Goal: Navigation & Orientation: Find specific page/section

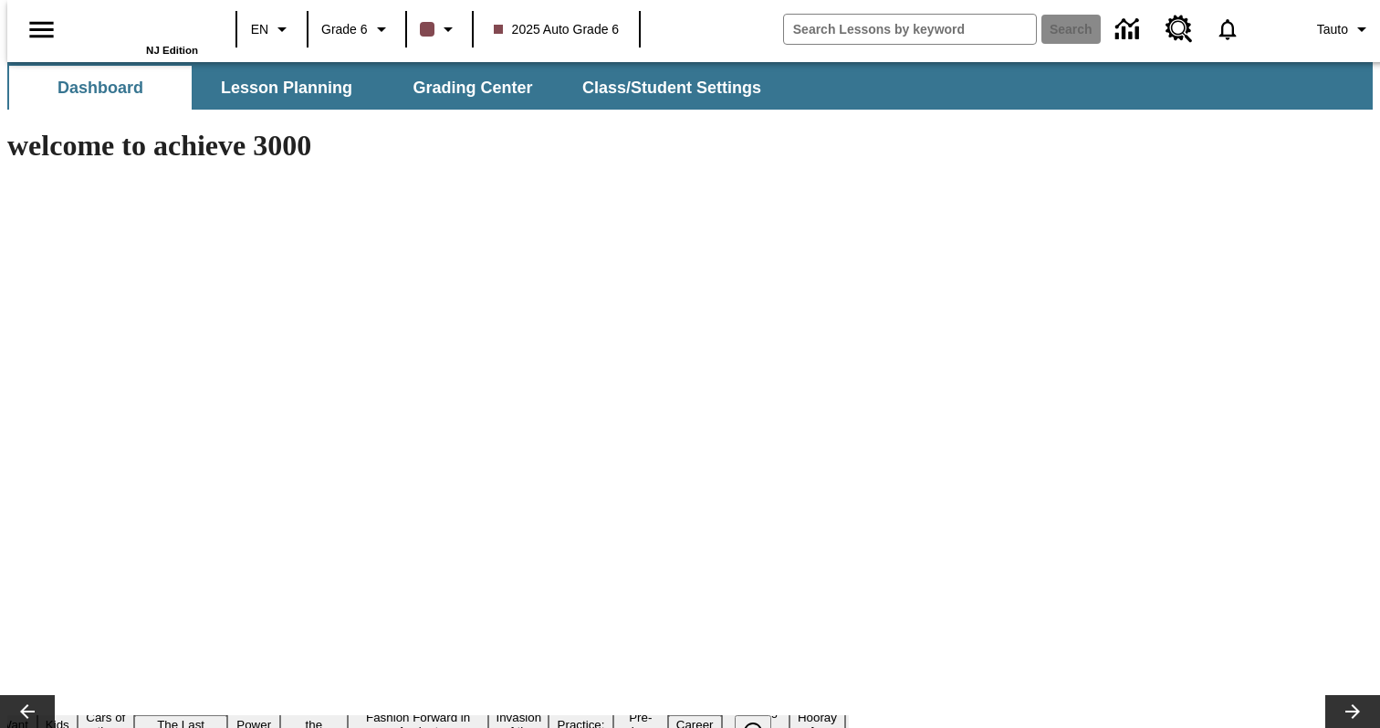
type input "-1"
click at [1123, 30] on icon "Data Center" at bounding box center [1130, 30] width 32 height 32
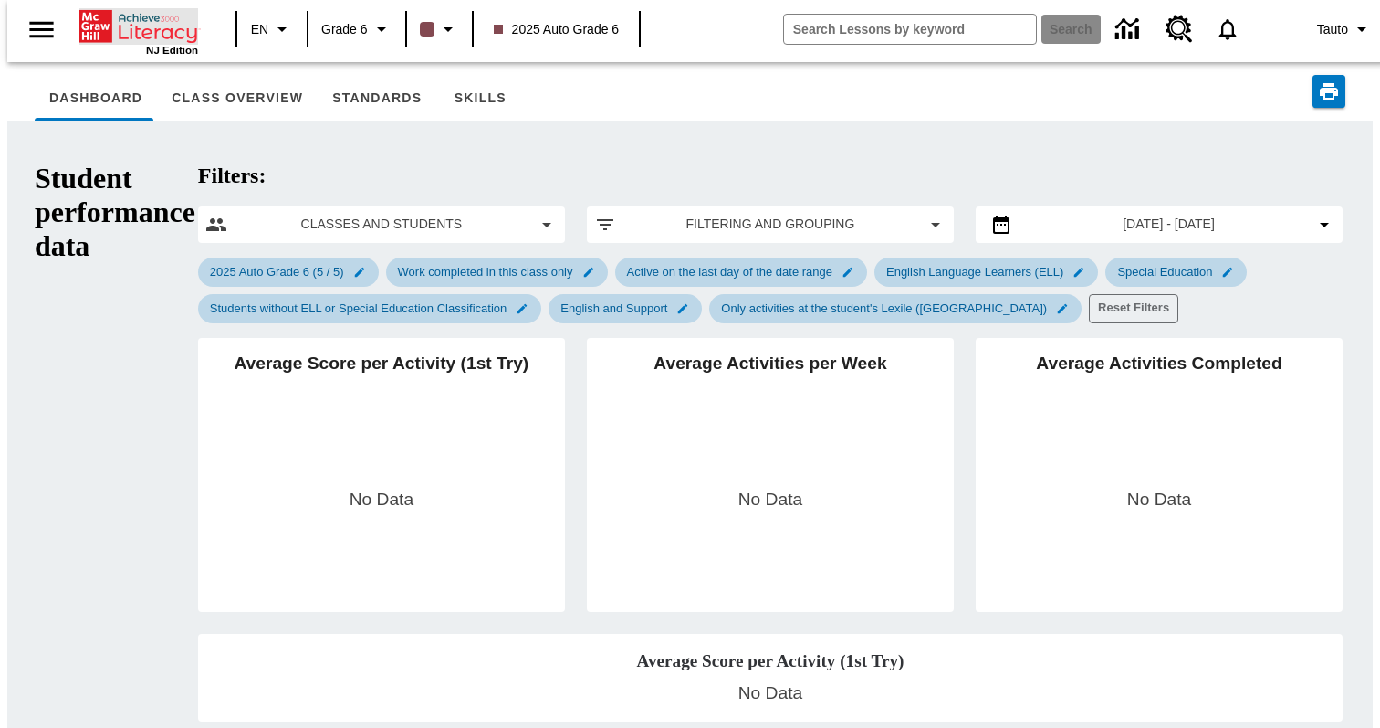
click at [142, 20] on icon "Home" at bounding box center [139, 26] width 121 height 37
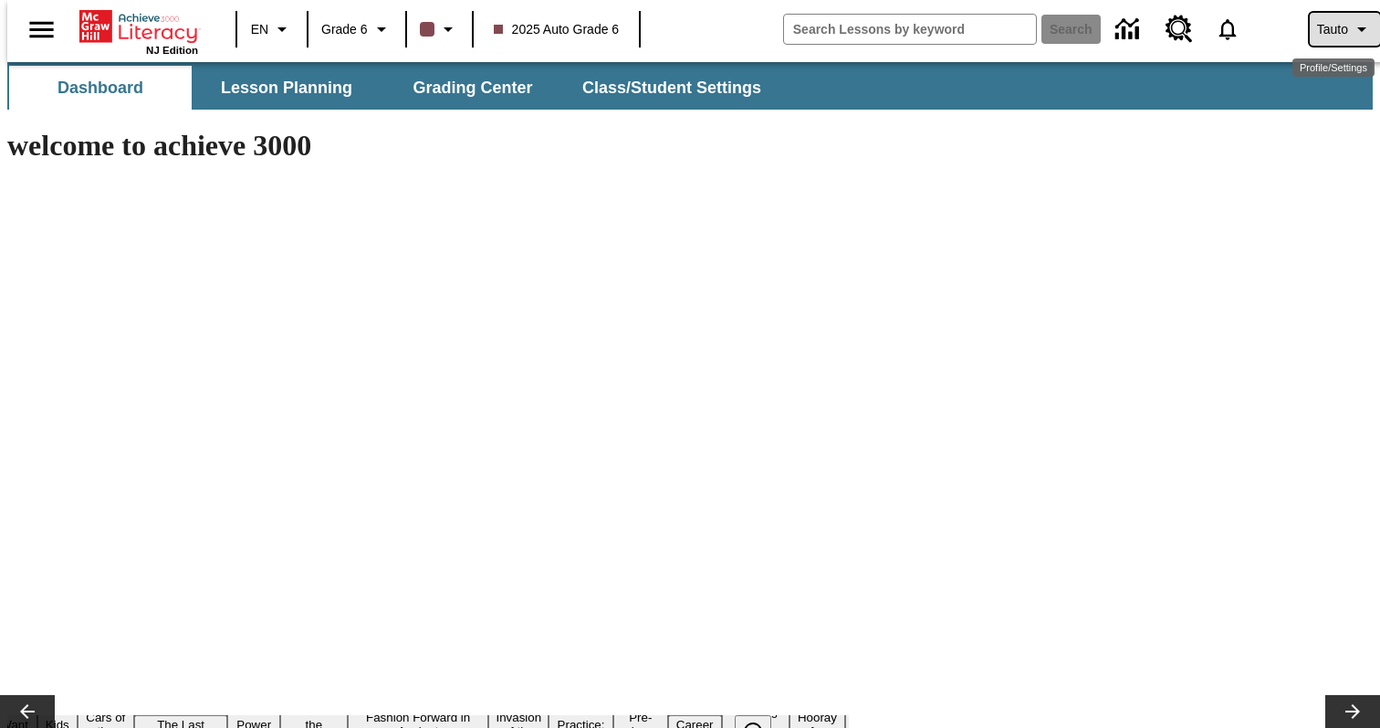
click at [1320, 29] on span "Tauto" at bounding box center [1332, 29] width 31 height 19
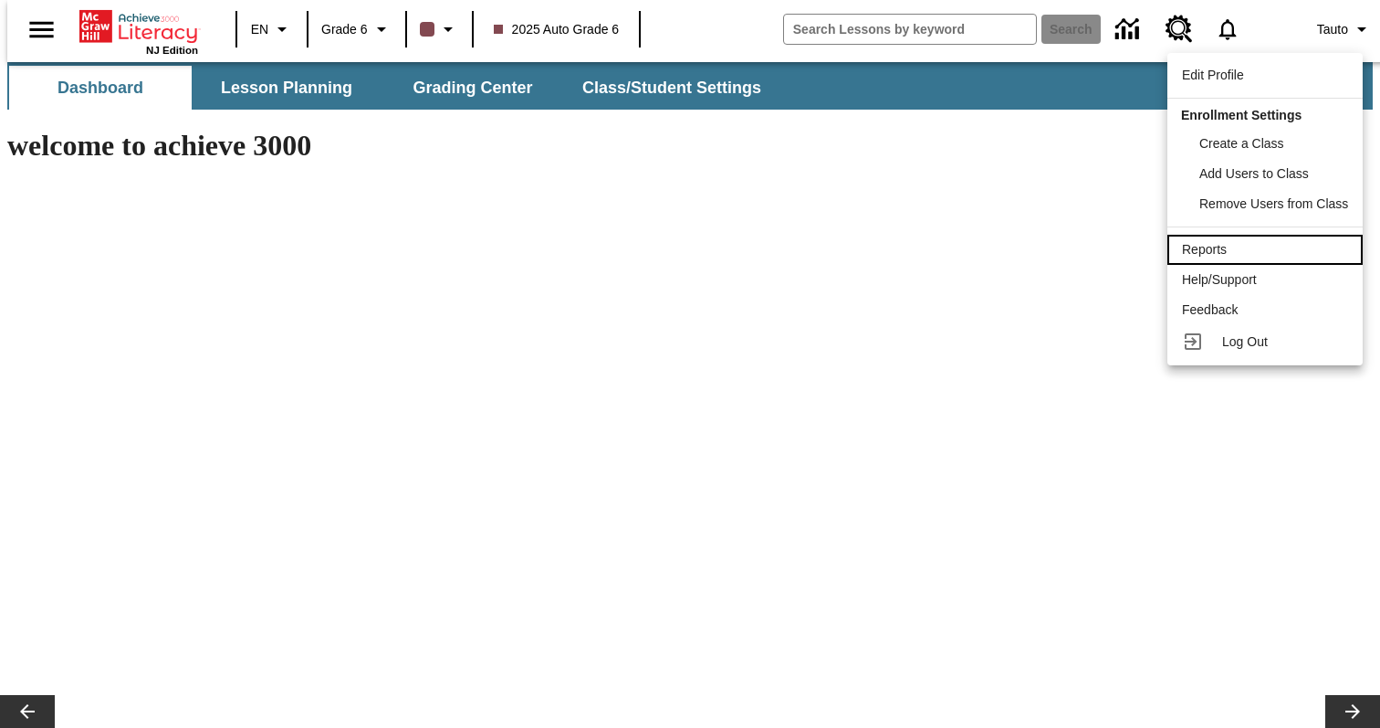
click at [1230, 259] on link "Reports" at bounding box center [1265, 250] width 195 height 30
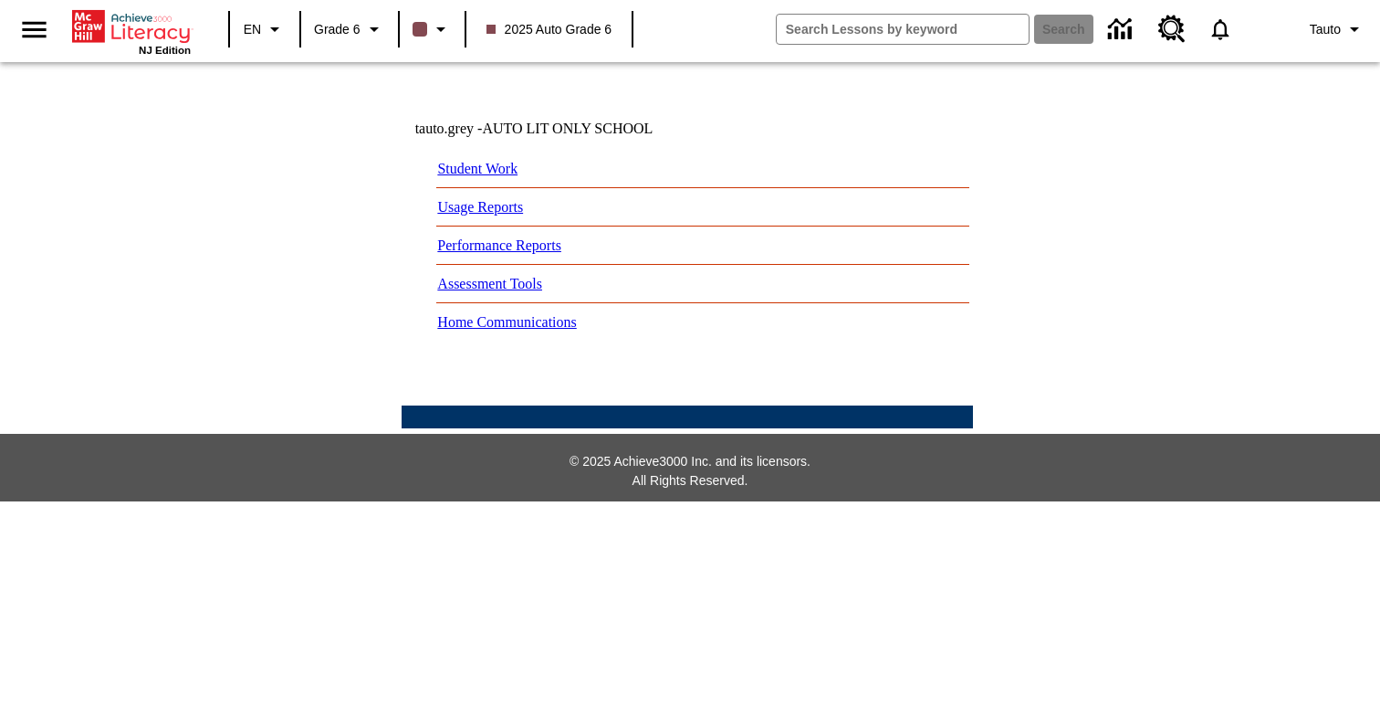
click at [1334, 11] on div "NJ Edition EN Grade 6 2025 Auto Grade 6 Search Tauto" at bounding box center [690, 29] width 1380 height 58
click at [1331, 22] on span "Tauto" at bounding box center [1325, 29] width 31 height 19
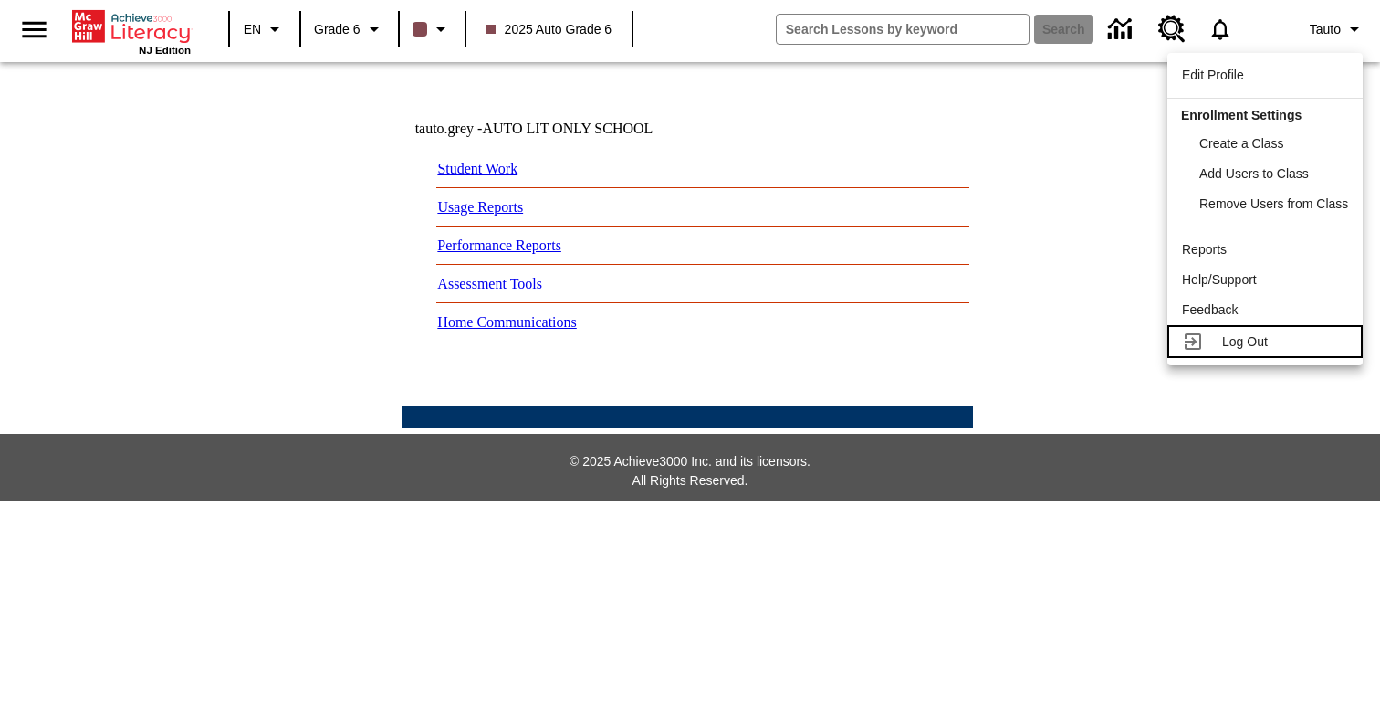
click at [1246, 337] on span "Log Out" at bounding box center [1245, 341] width 46 height 15
